Goal: Check status

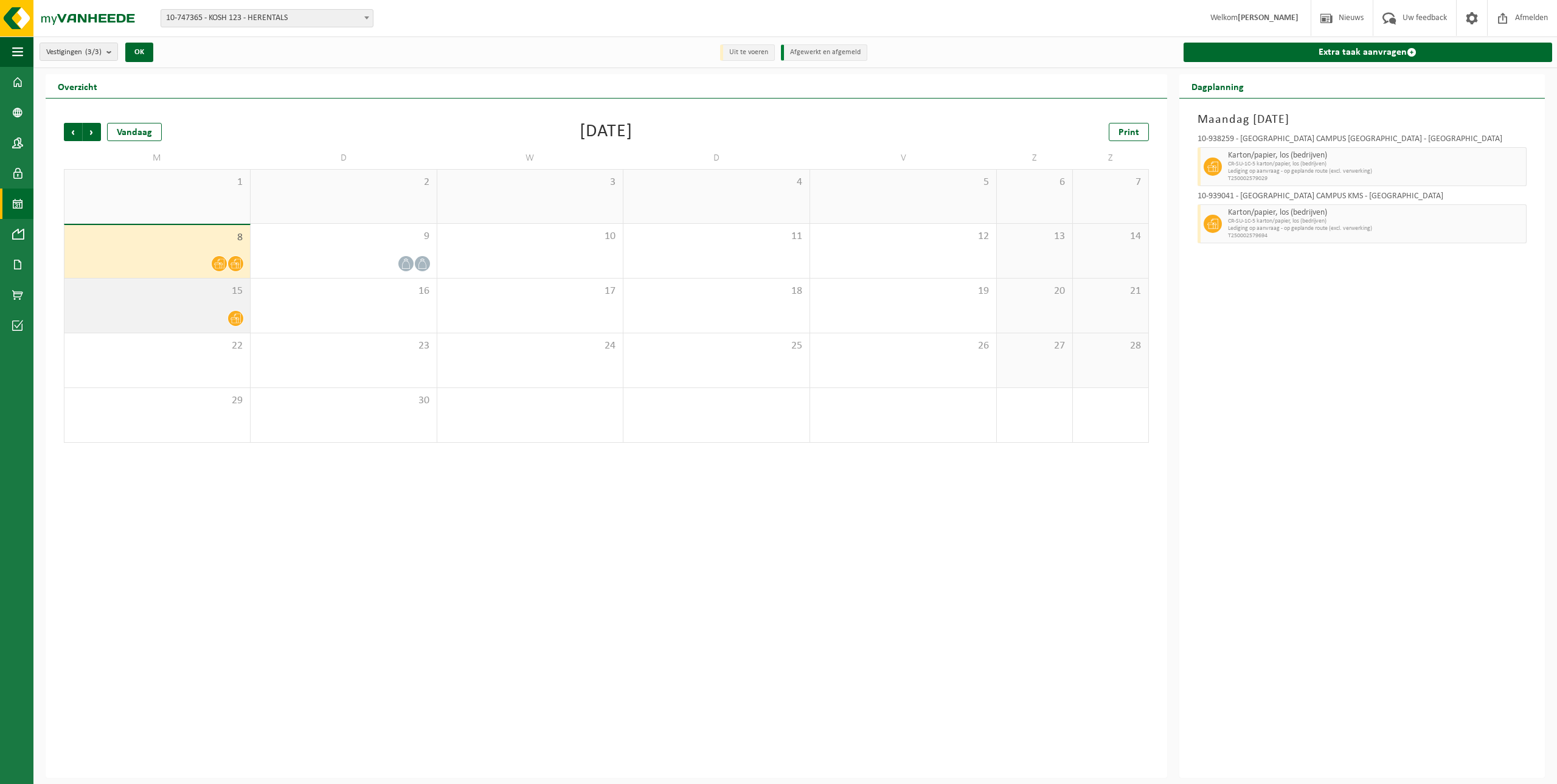
click at [165, 299] on div "15" at bounding box center [157, 305] width 186 height 54
